Goal: Find specific page/section: Find specific page/section

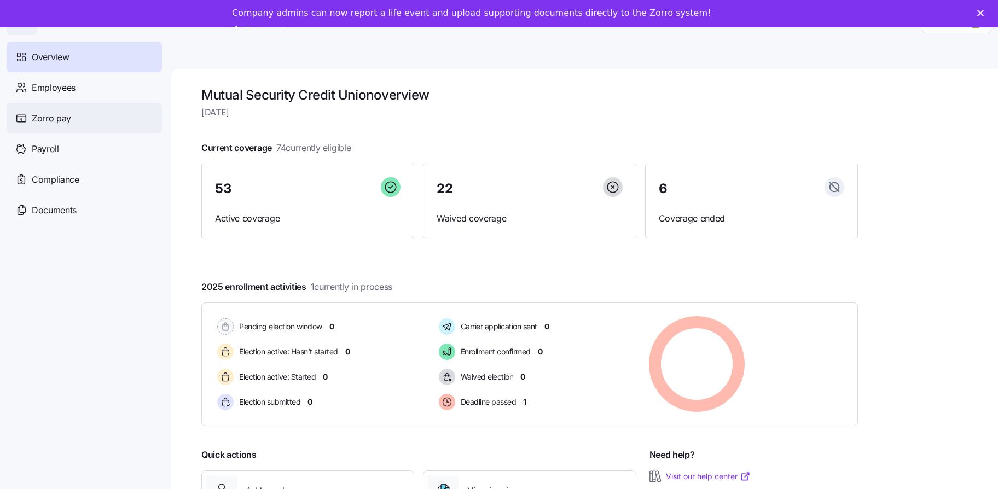
click at [67, 103] on div "Zorro pay" at bounding box center [84, 118] width 155 height 31
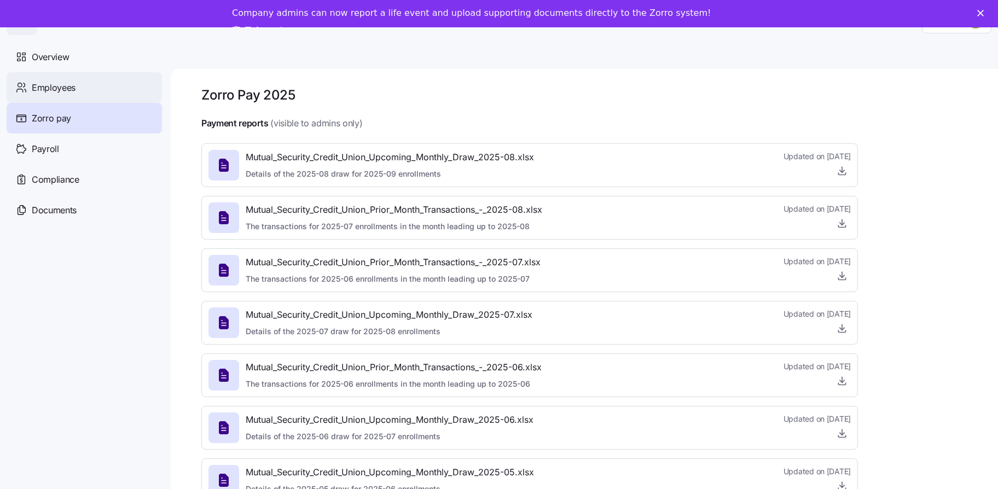
click at [75, 96] on div "Employees" at bounding box center [84, 87] width 155 height 31
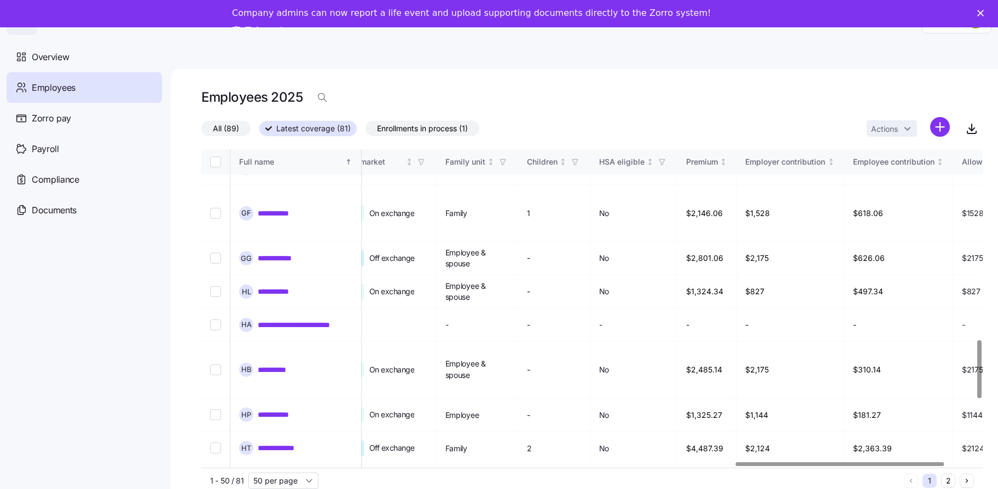
scroll to position [1040, 2025]
click at [926, 466] on div at bounding box center [840, 464] width 208 height 4
